Goal: Navigation & Orientation: Understand site structure

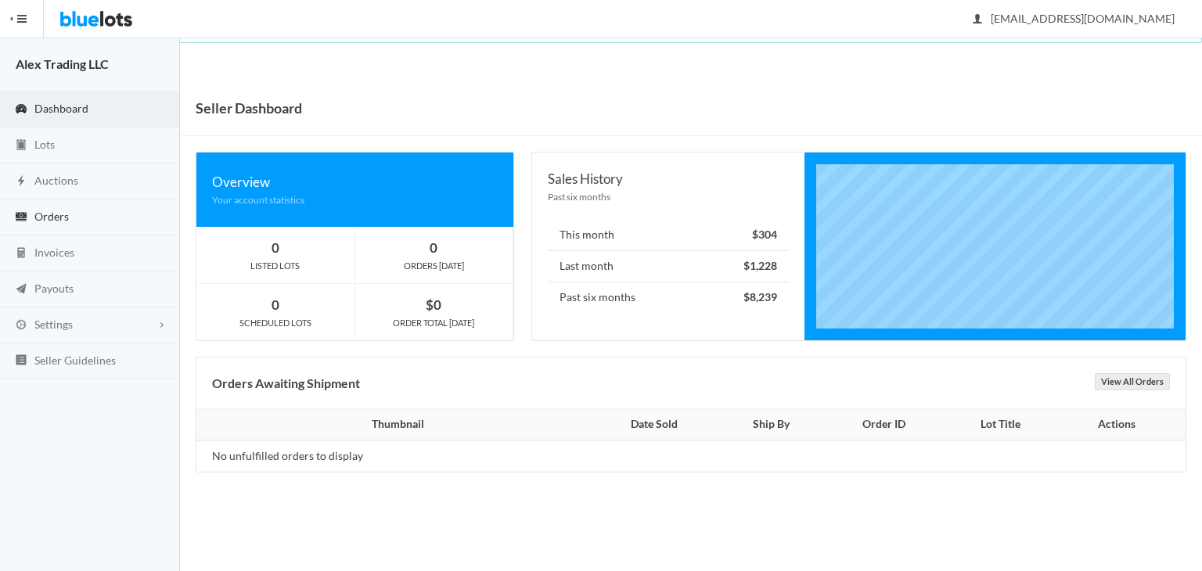
click at [60, 205] on link "Orders" at bounding box center [90, 218] width 180 height 36
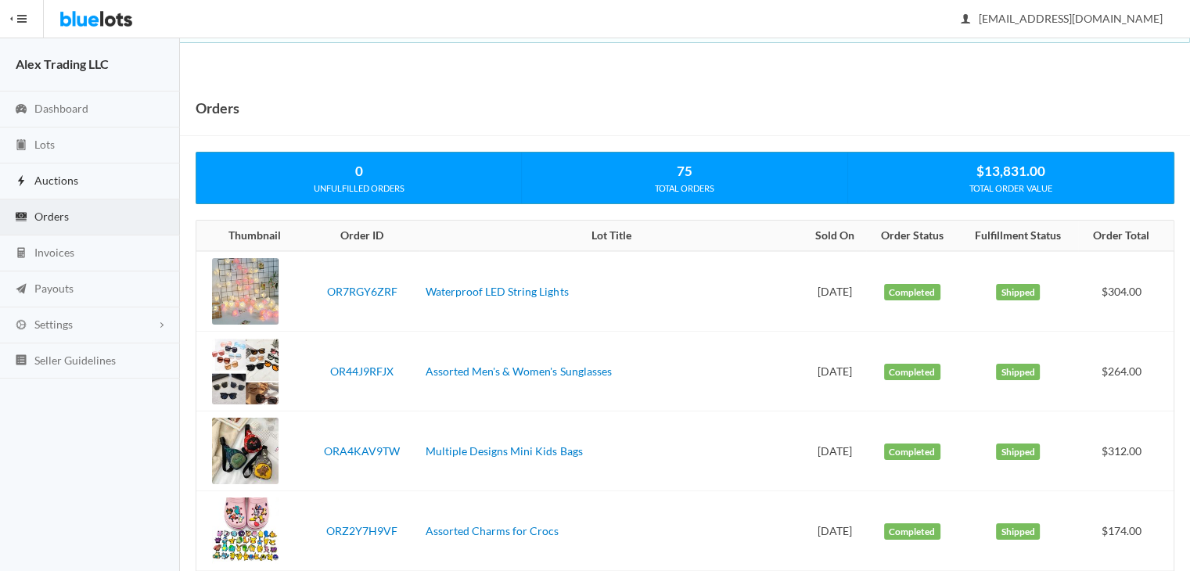
click at [145, 179] on link "Auctions" at bounding box center [90, 182] width 180 height 36
